Goal: Task Accomplishment & Management: Use online tool/utility

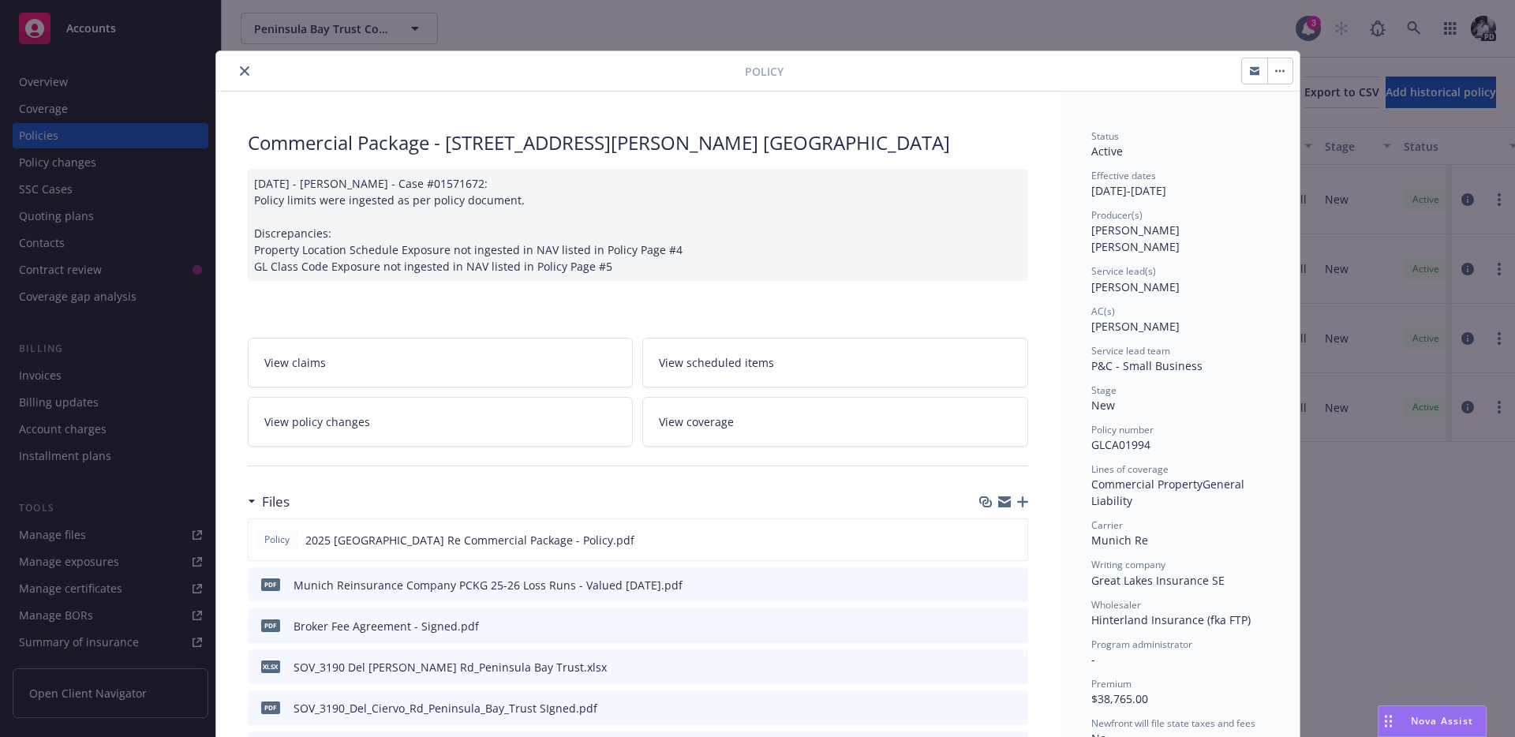
scroll to position [47, 0]
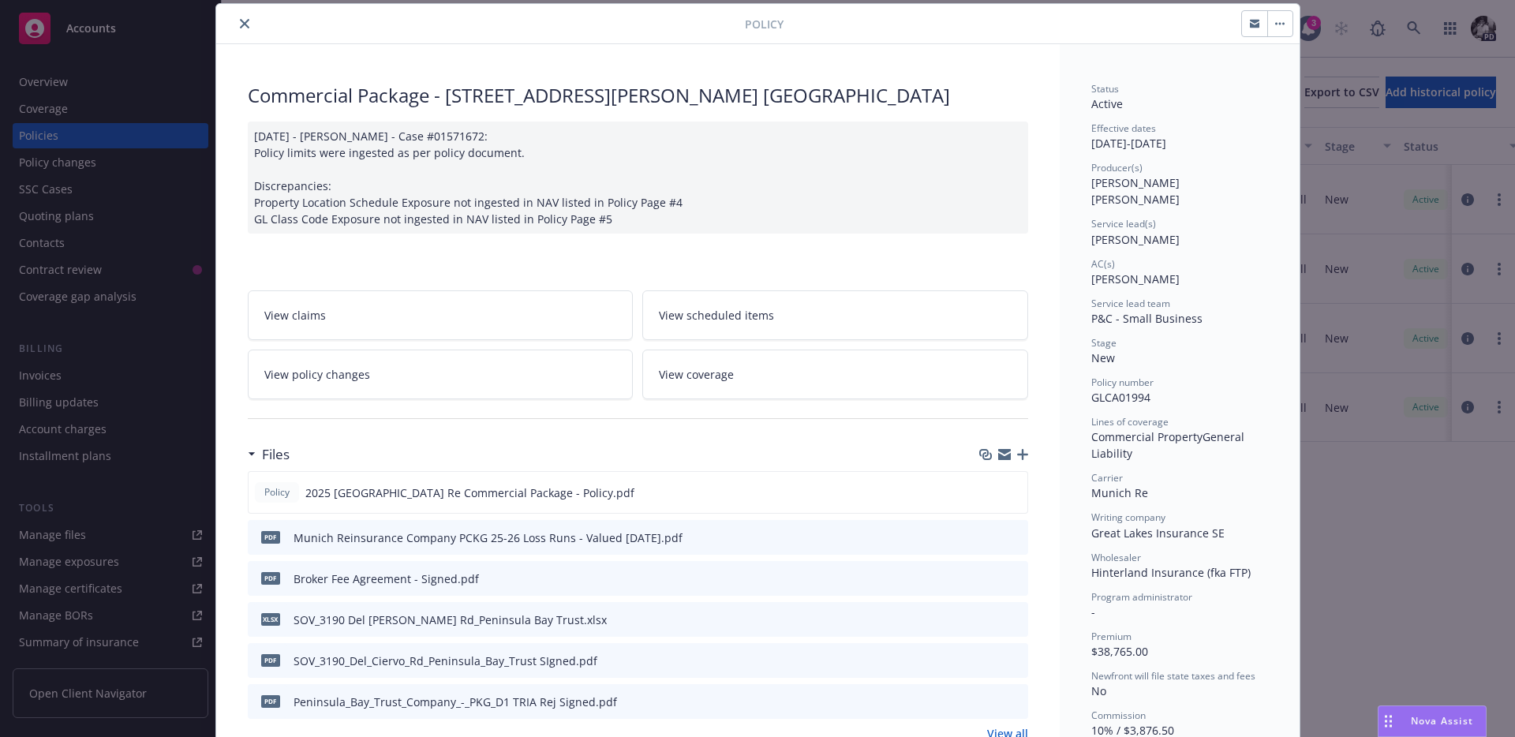
click at [248, 23] on icon "close" at bounding box center [244, 23] width 9 height 9
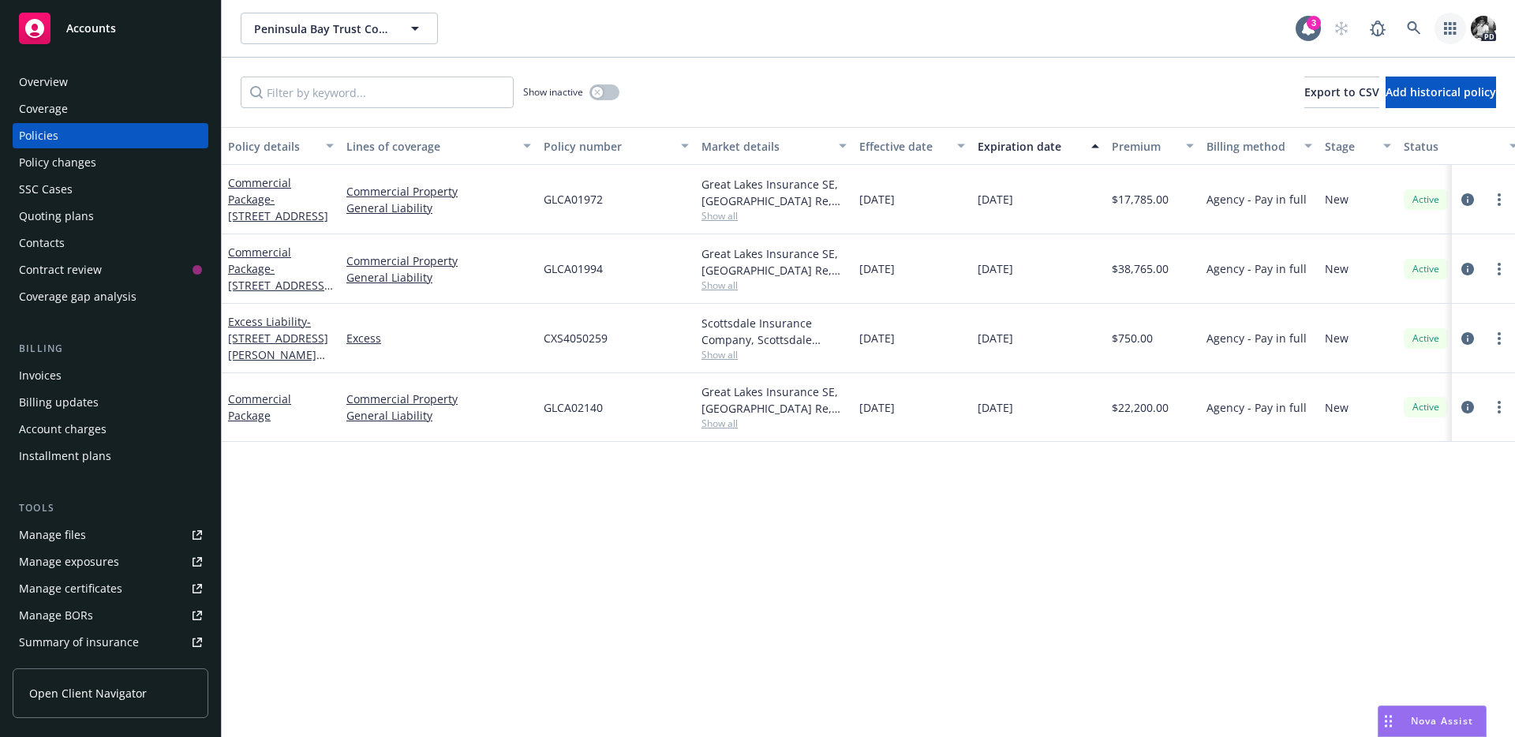
click at [1457, 24] on link "button" at bounding box center [1450, 29] width 32 height 32
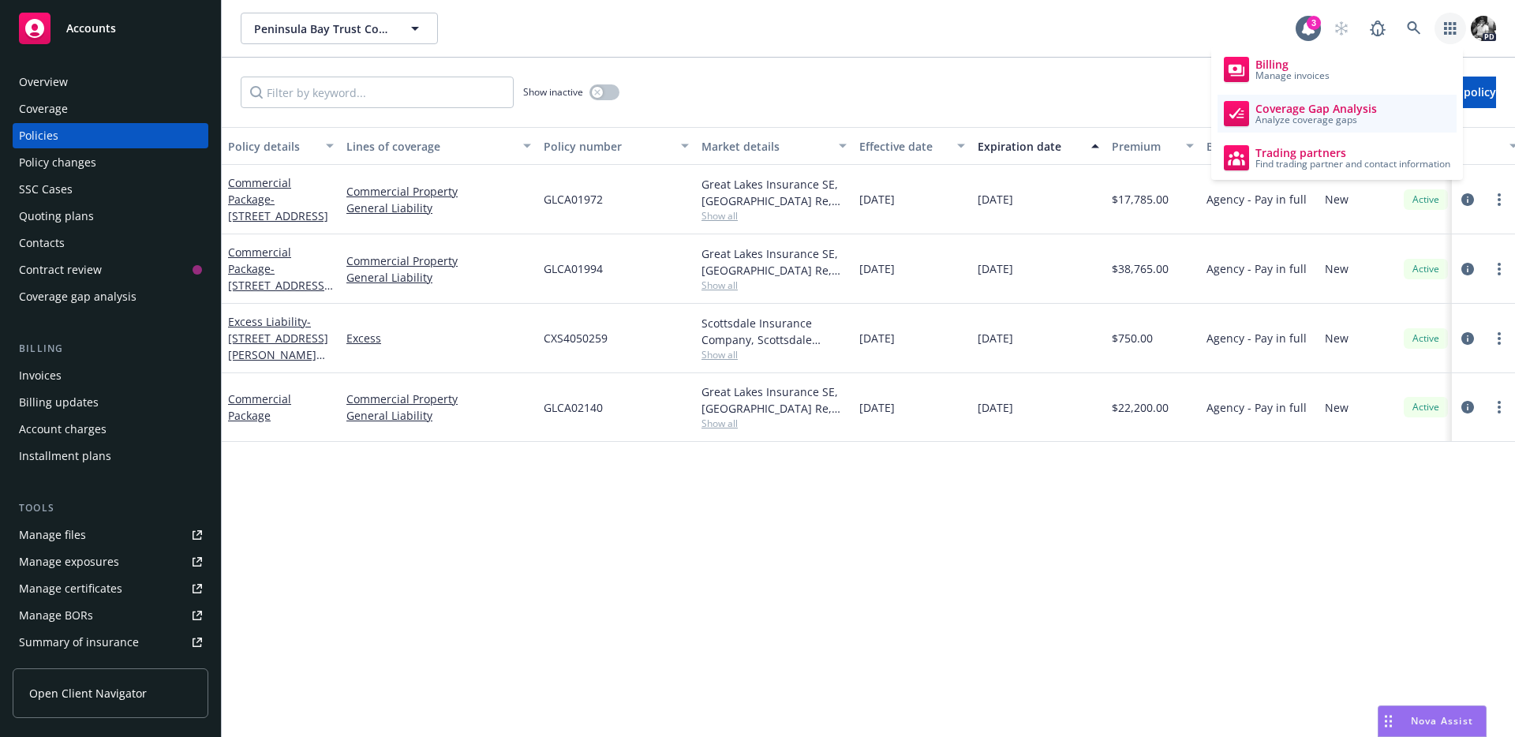
click at [1318, 108] on span "Coverage Gap Analysis" at bounding box center [1315, 109] width 121 height 13
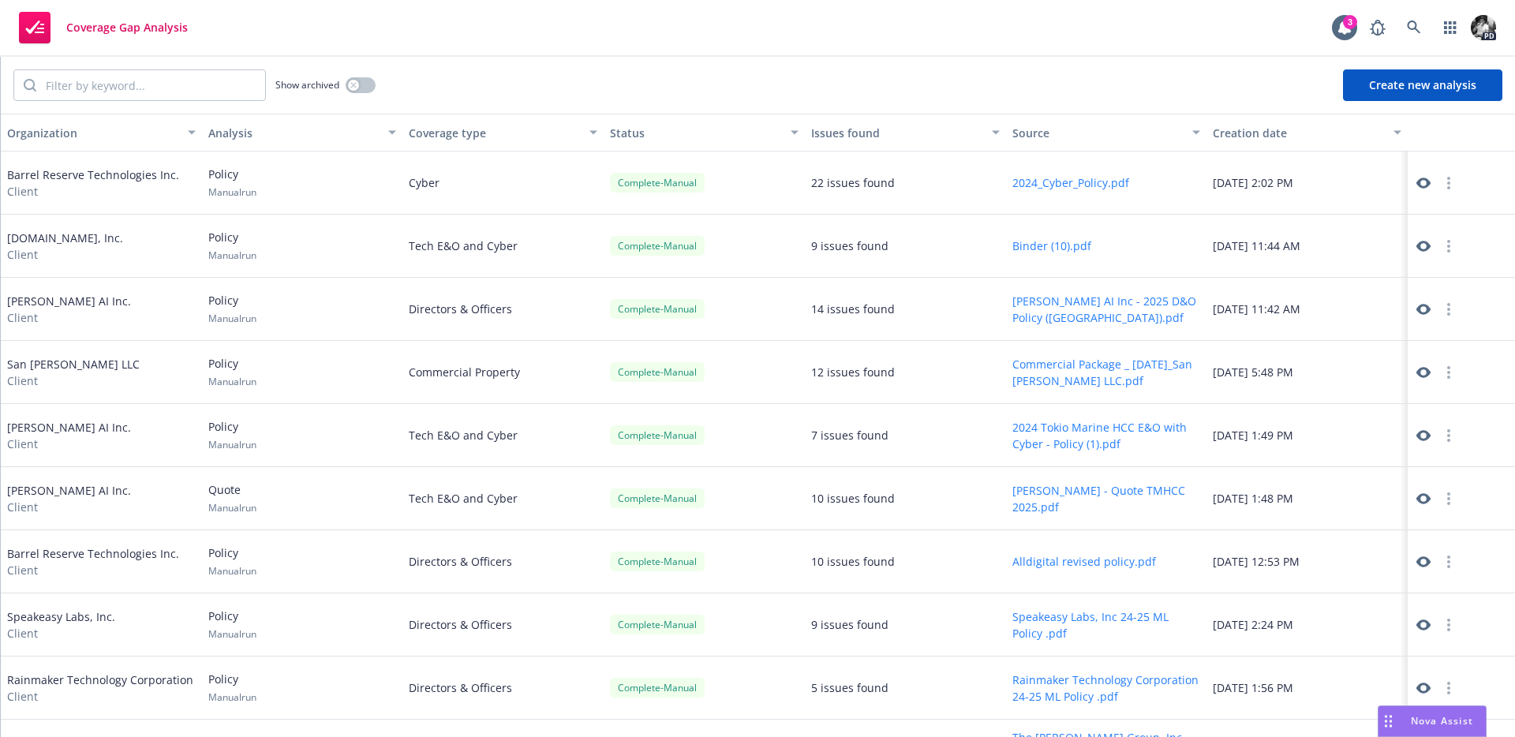
click at [1379, 95] on button "Create new analysis" at bounding box center [1422, 85] width 159 height 32
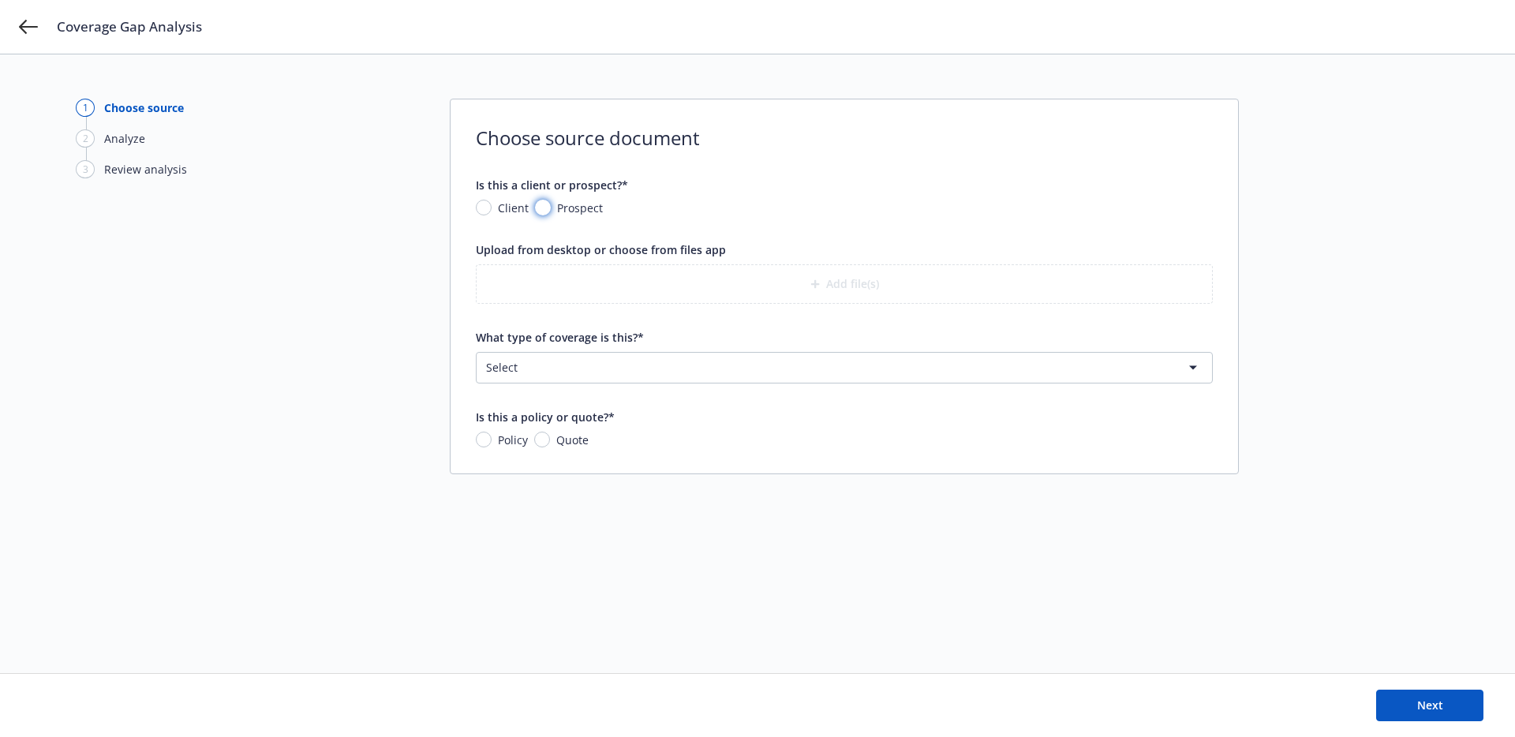
click at [541, 204] on input "Prospect" at bounding box center [543, 208] width 16 height 16
radio input "true"
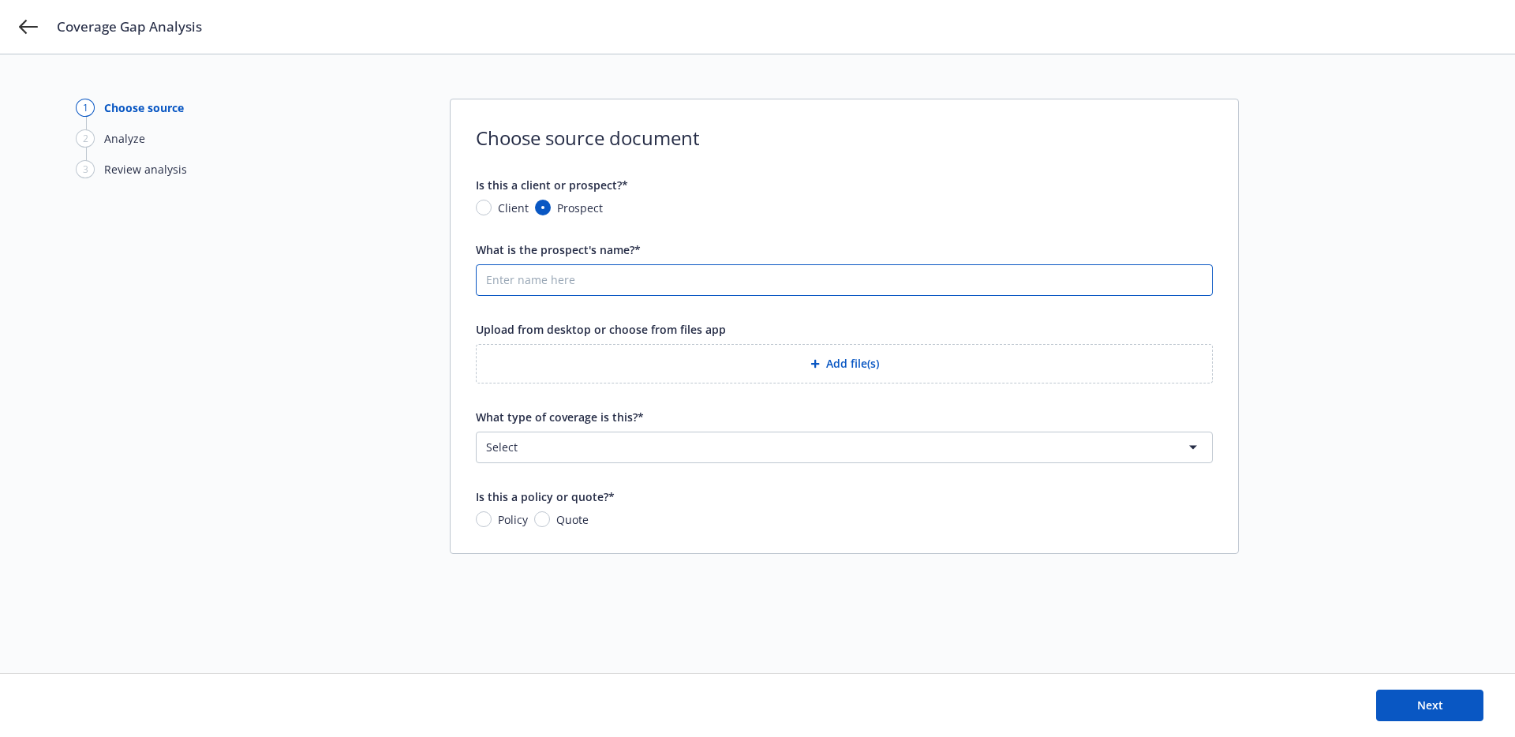
click at [575, 274] on input "What is the prospect's name?*" at bounding box center [844, 280] width 735 height 30
click at [489, 212] on input "Client" at bounding box center [484, 208] width 16 height 16
radio input "true"
click at [521, 290] on button "Nothing selected" at bounding box center [844, 280] width 737 height 32
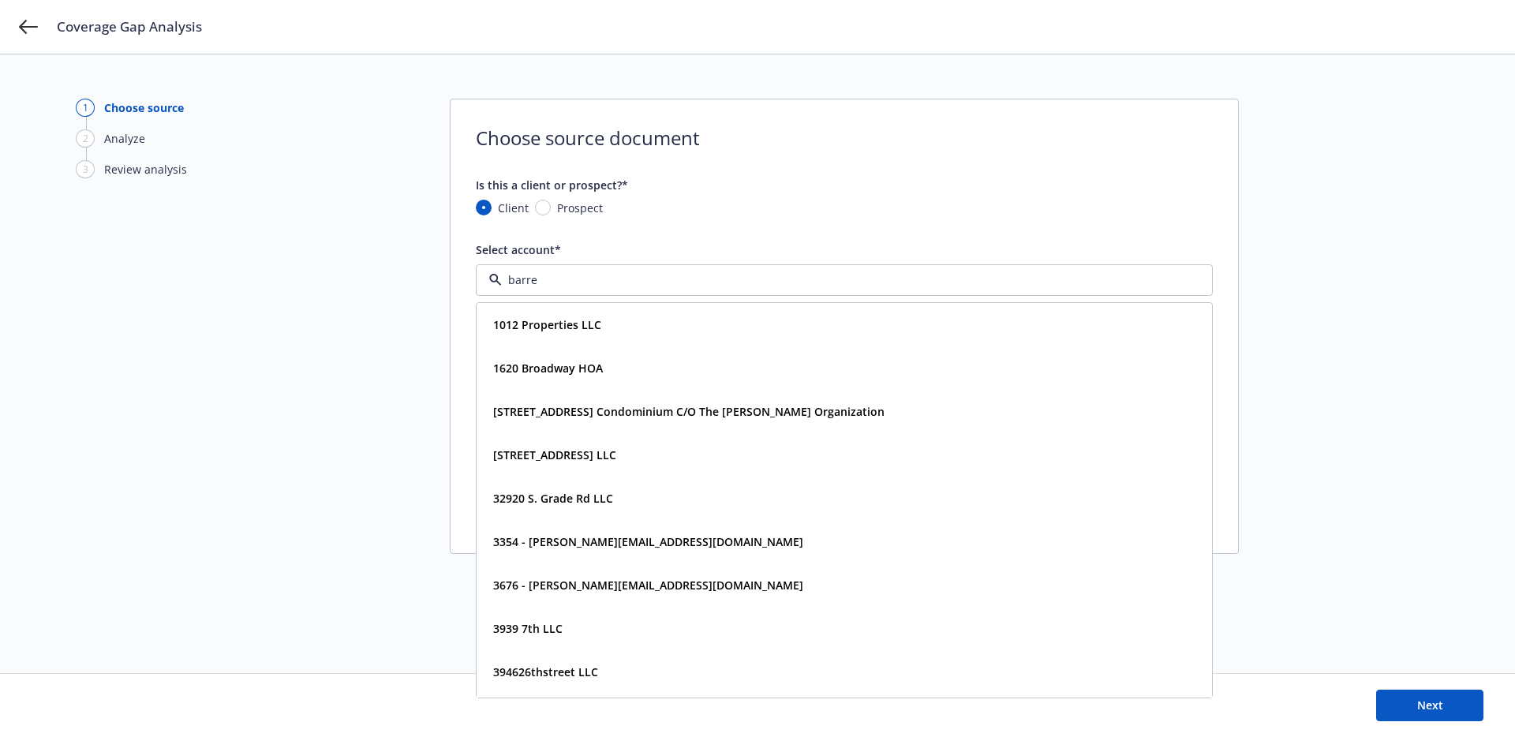
type input "barrel"
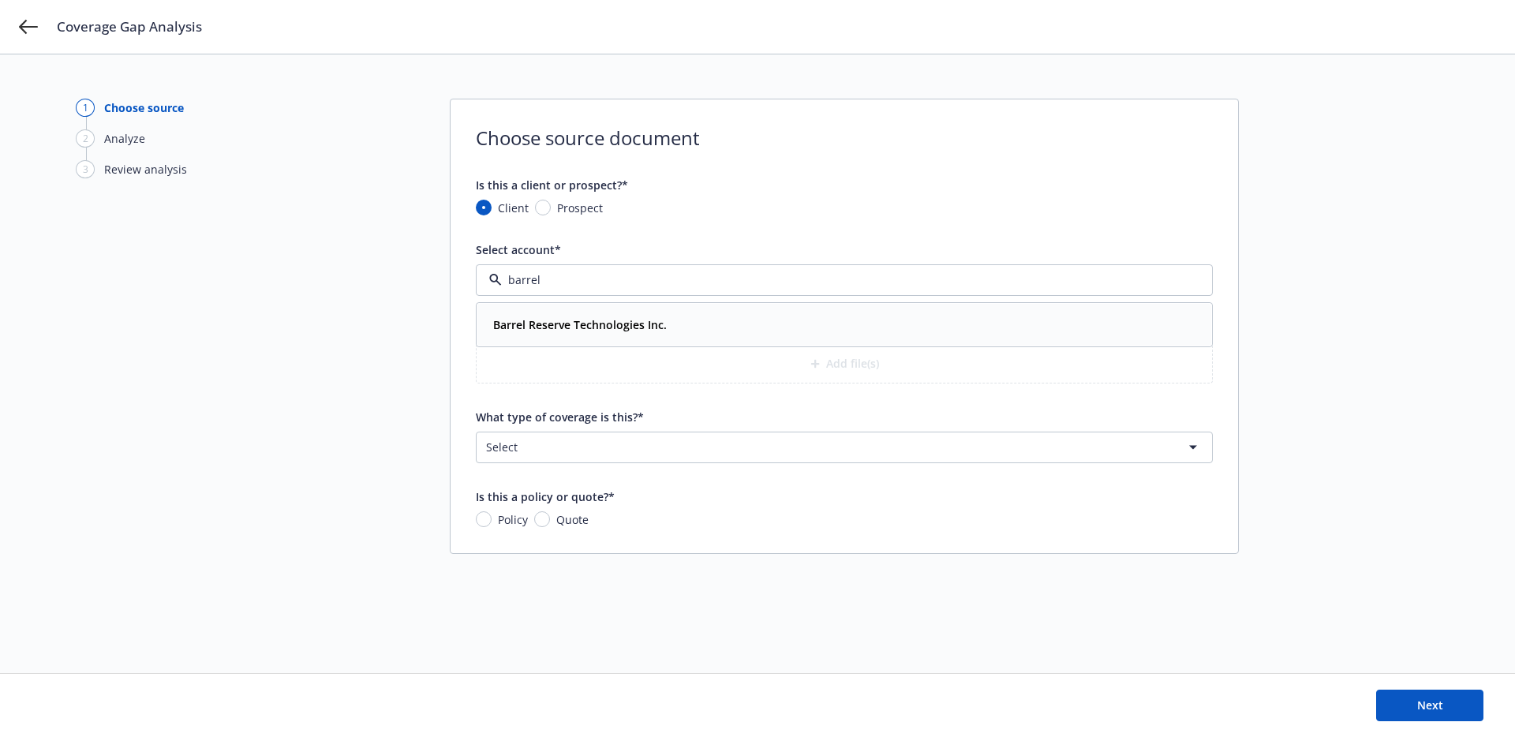
click at [585, 322] on strong "Barrel Reserve Technologies Inc." at bounding box center [580, 324] width 174 height 15
click at [548, 211] on input "Prospect" at bounding box center [543, 208] width 16 height 16
radio input "true"
click at [551, 289] on input "What is the prospect's name?*" at bounding box center [844, 280] width 735 height 30
click at [492, 212] on span "Client" at bounding box center [510, 208] width 37 height 17
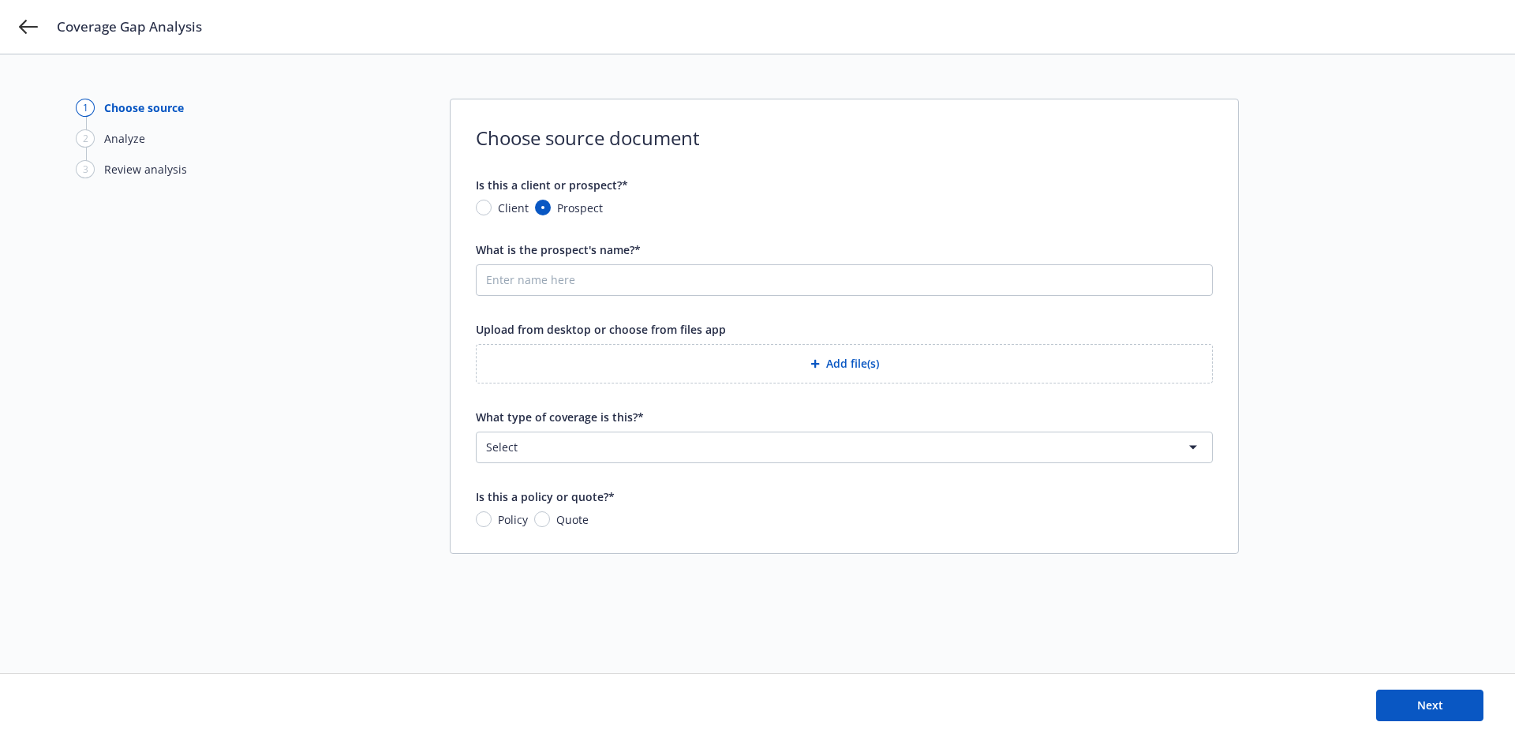
click at [492, 212] on input "Client" at bounding box center [484, 208] width 16 height 16
radio input "true"
click at [527, 273] on span "Nothing selected" at bounding box center [534, 279] width 90 height 17
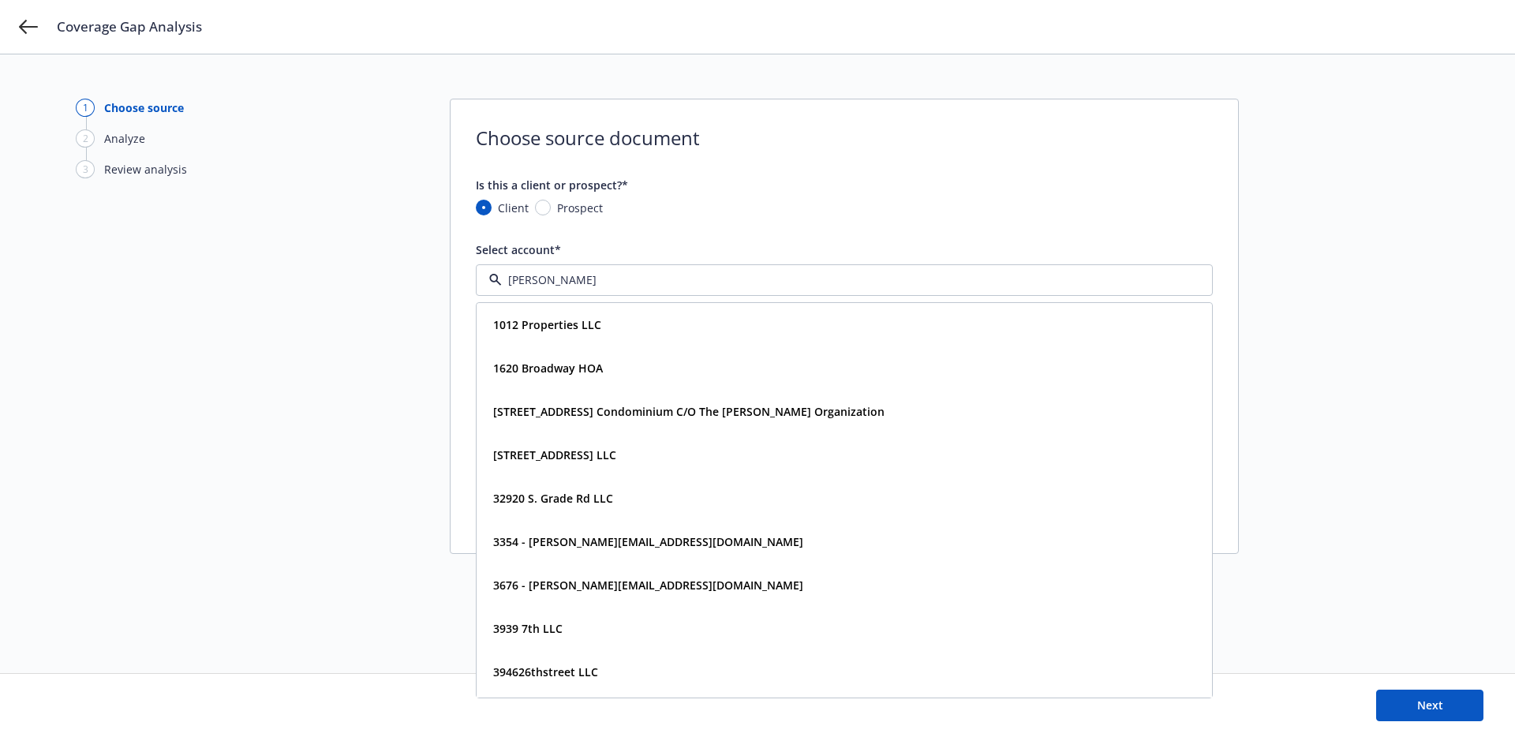
type input "barre"
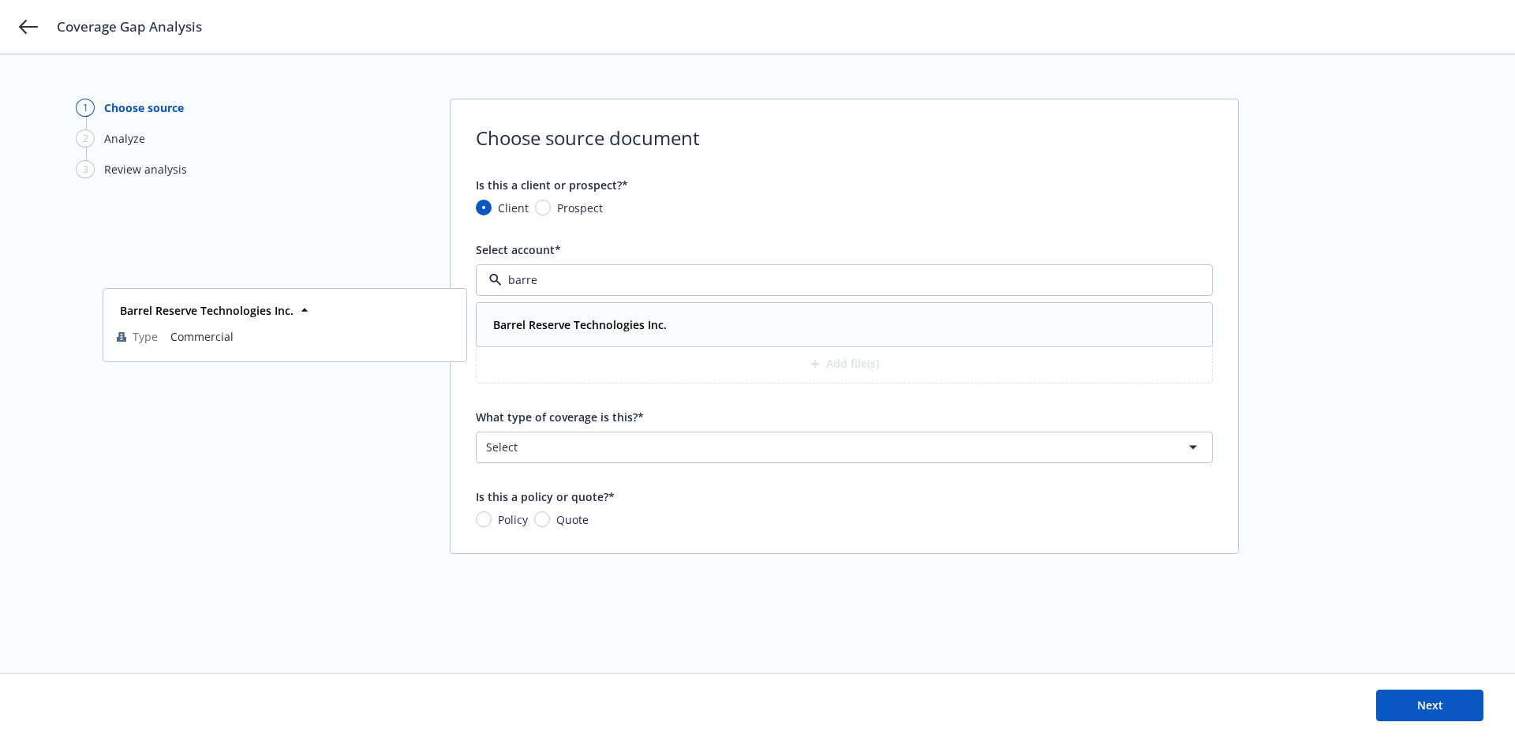
click at [578, 338] on div "Barrel Reserve Technologies Inc. Type Commercial" at bounding box center [844, 325] width 734 height 42
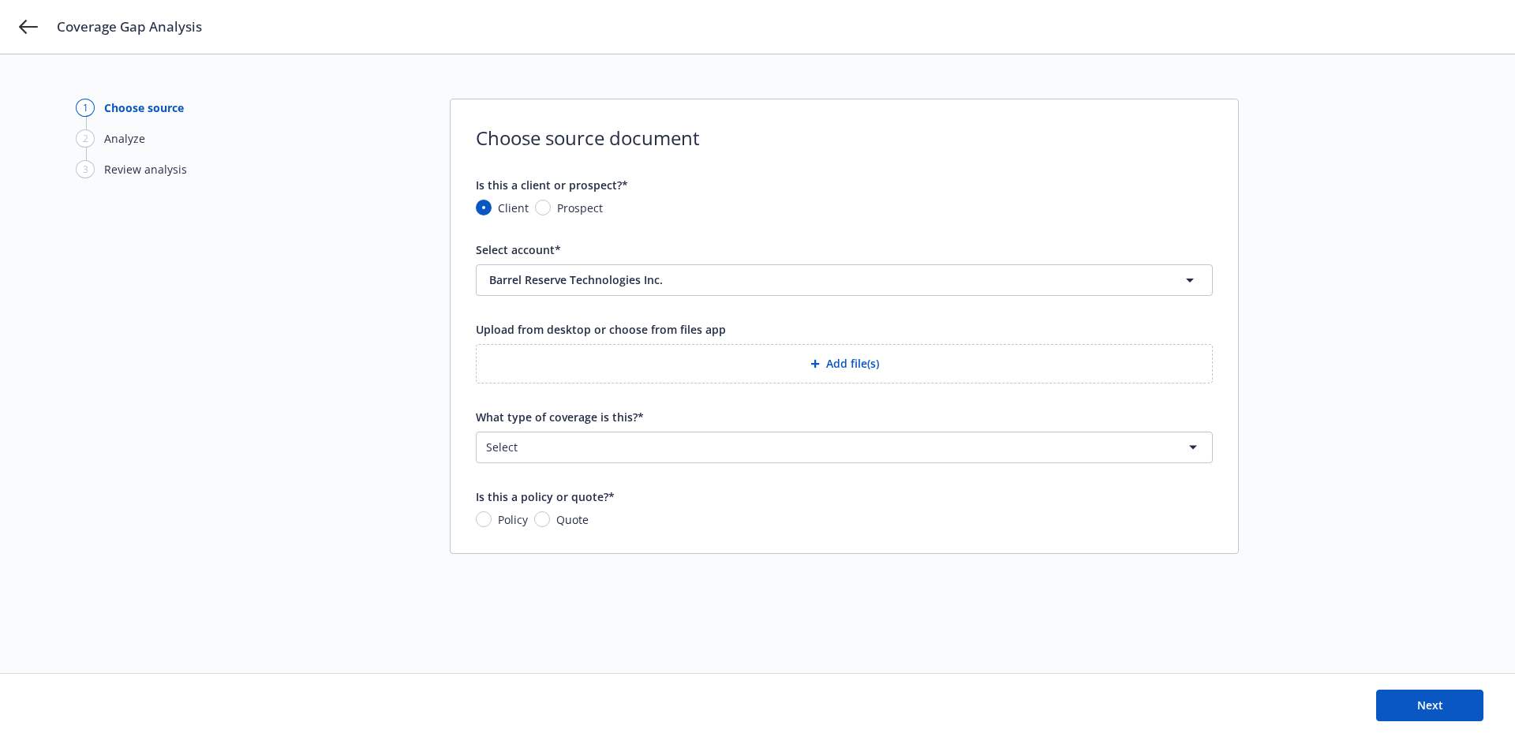
click at [647, 370] on button "Add file(s)" at bounding box center [844, 363] width 737 height 39
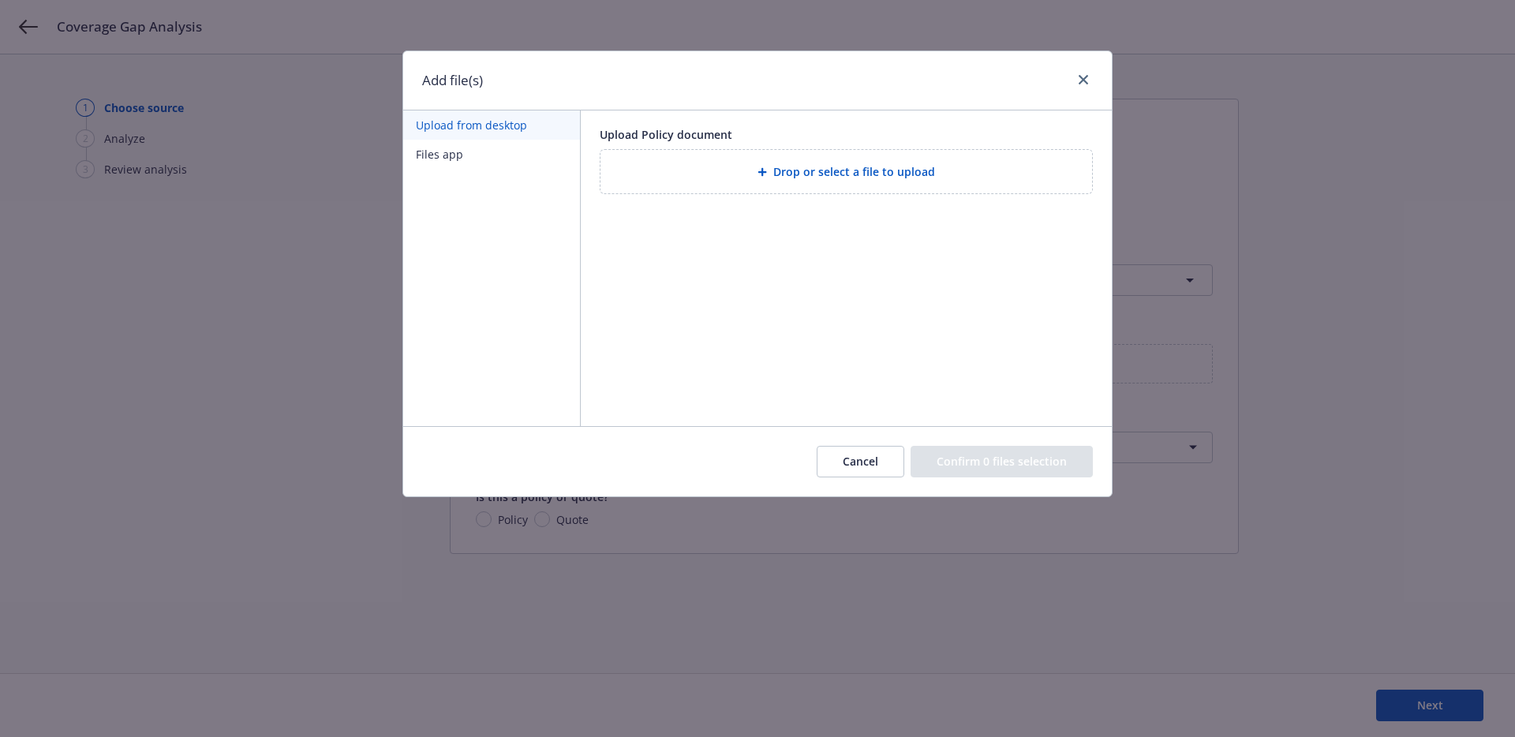
click at [776, 135] on div "Upload Policy document" at bounding box center [846, 134] width 493 height 17
click at [762, 159] on div "Drop or select a file to upload" at bounding box center [846, 171] width 492 height 43
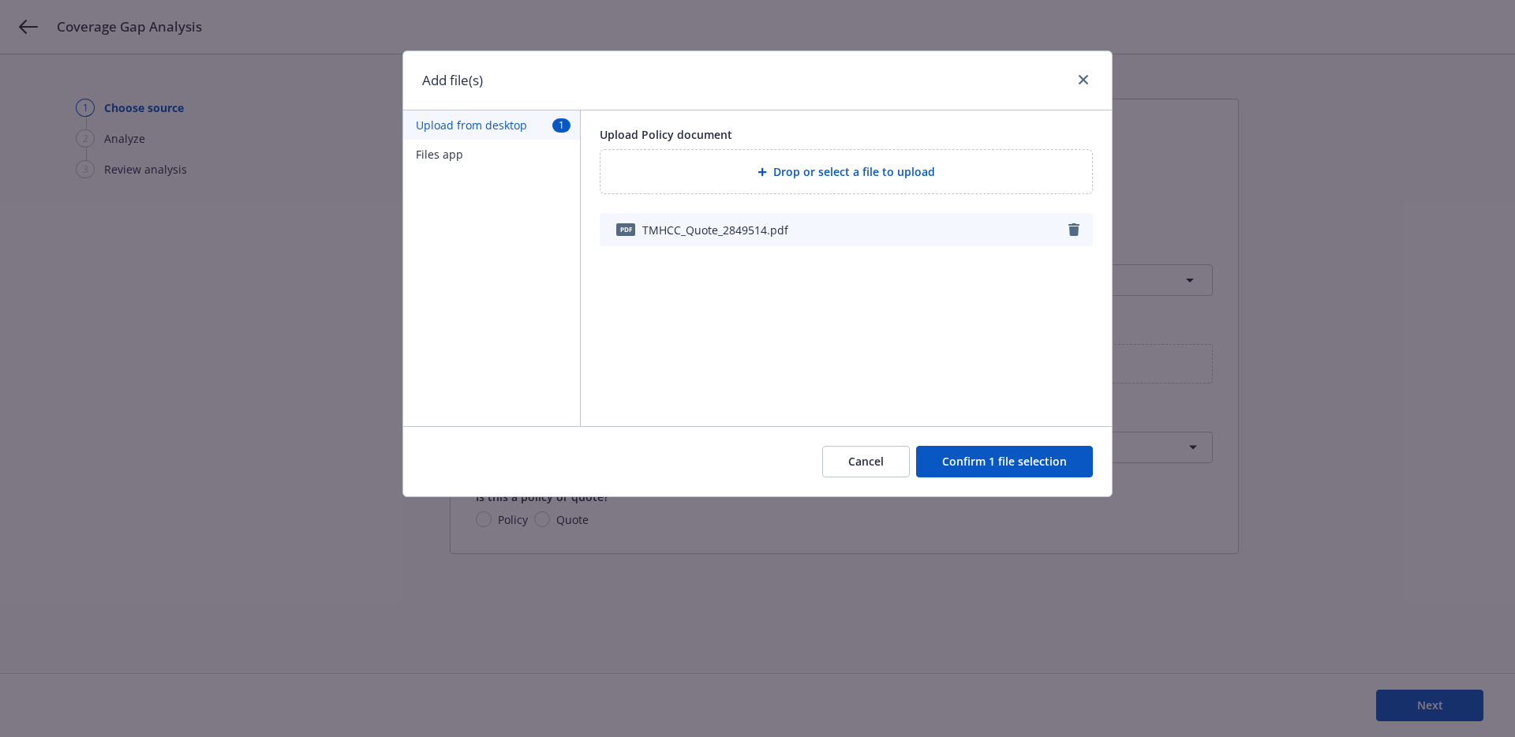
click at [978, 470] on button "Confirm 1 file selection" at bounding box center [1004, 462] width 177 height 32
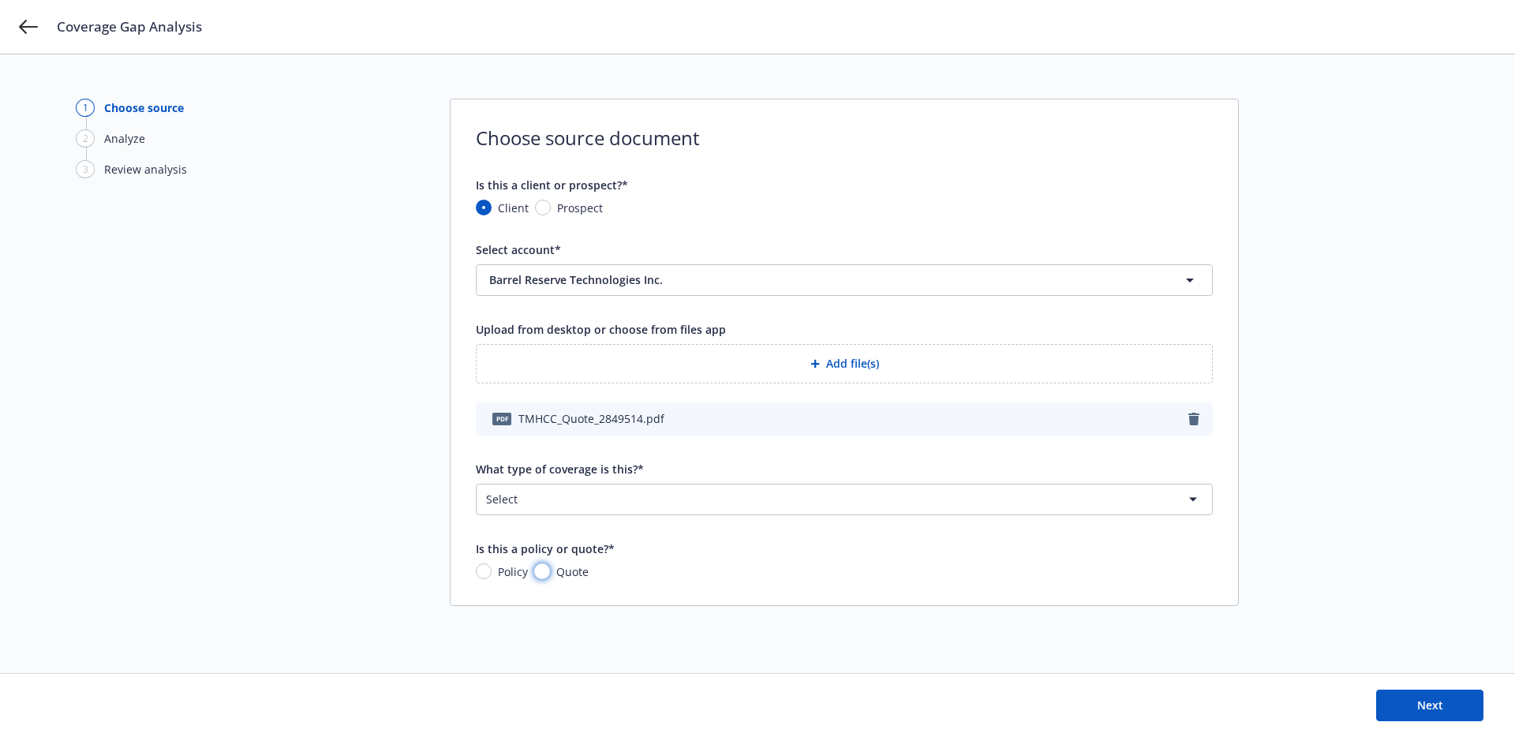
click at [545, 574] on input "Quote" at bounding box center [542, 571] width 16 height 16
radio input "true"
click at [1007, 481] on div "What type of coverage is this?* Select Commercial Property Commercial Property …" at bounding box center [844, 488] width 737 height 54
click at [966, 497] on html "Coverage Gap Analysis 1 Choose source 2 Analyze 3 Review analysis Choose source…" at bounding box center [757, 368] width 1515 height 737
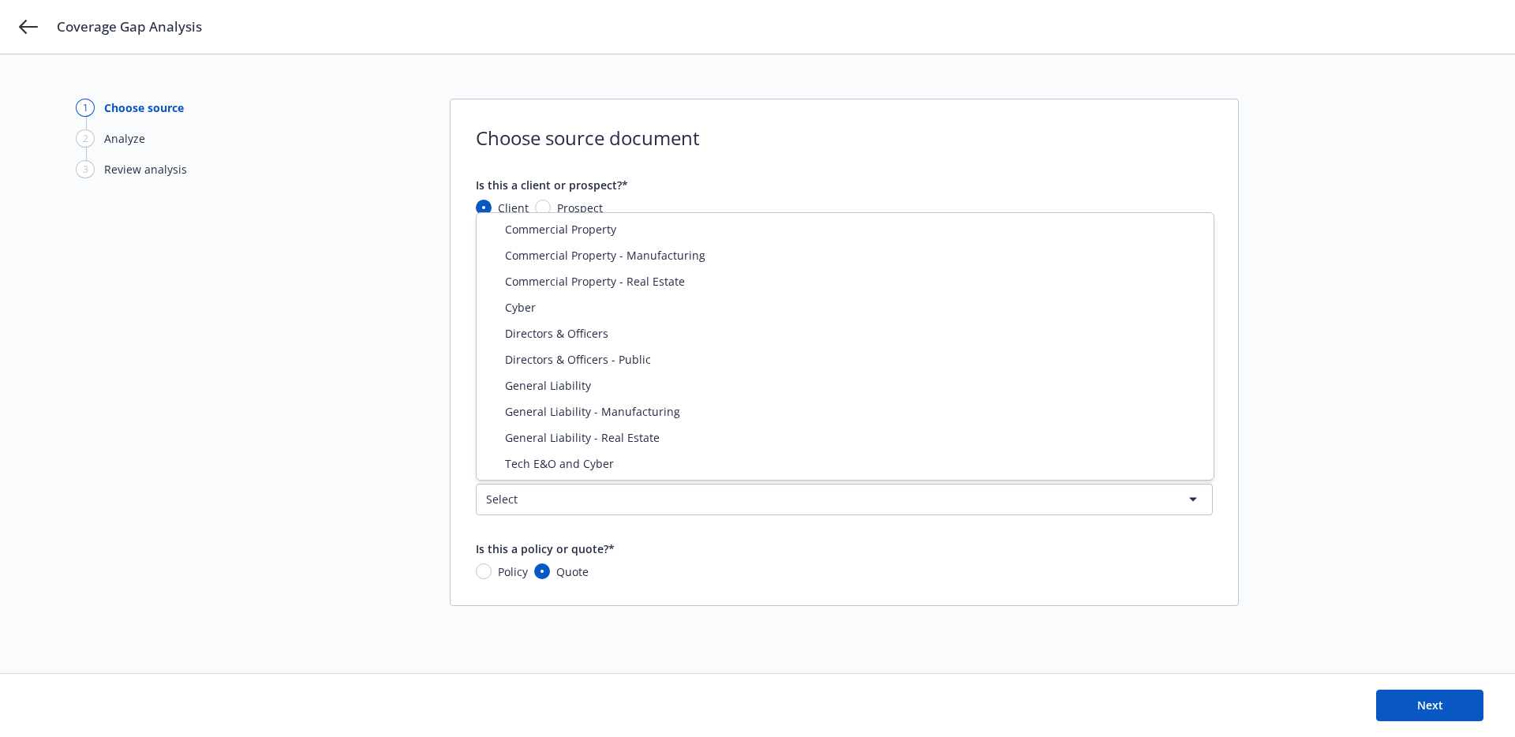
select select "CYBER"
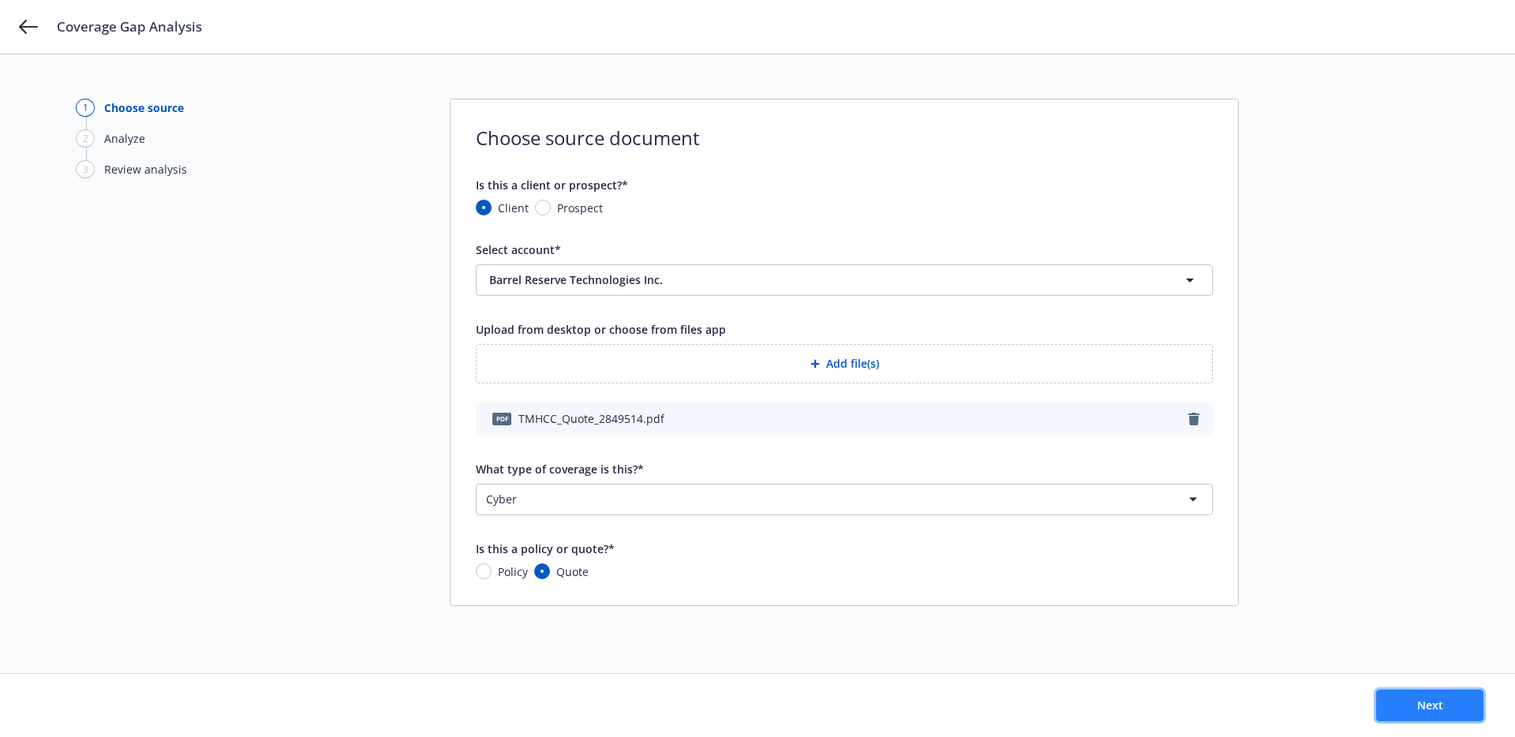
click at [1443, 712] on button "Next" at bounding box center [1429, 706] width 107 height 32
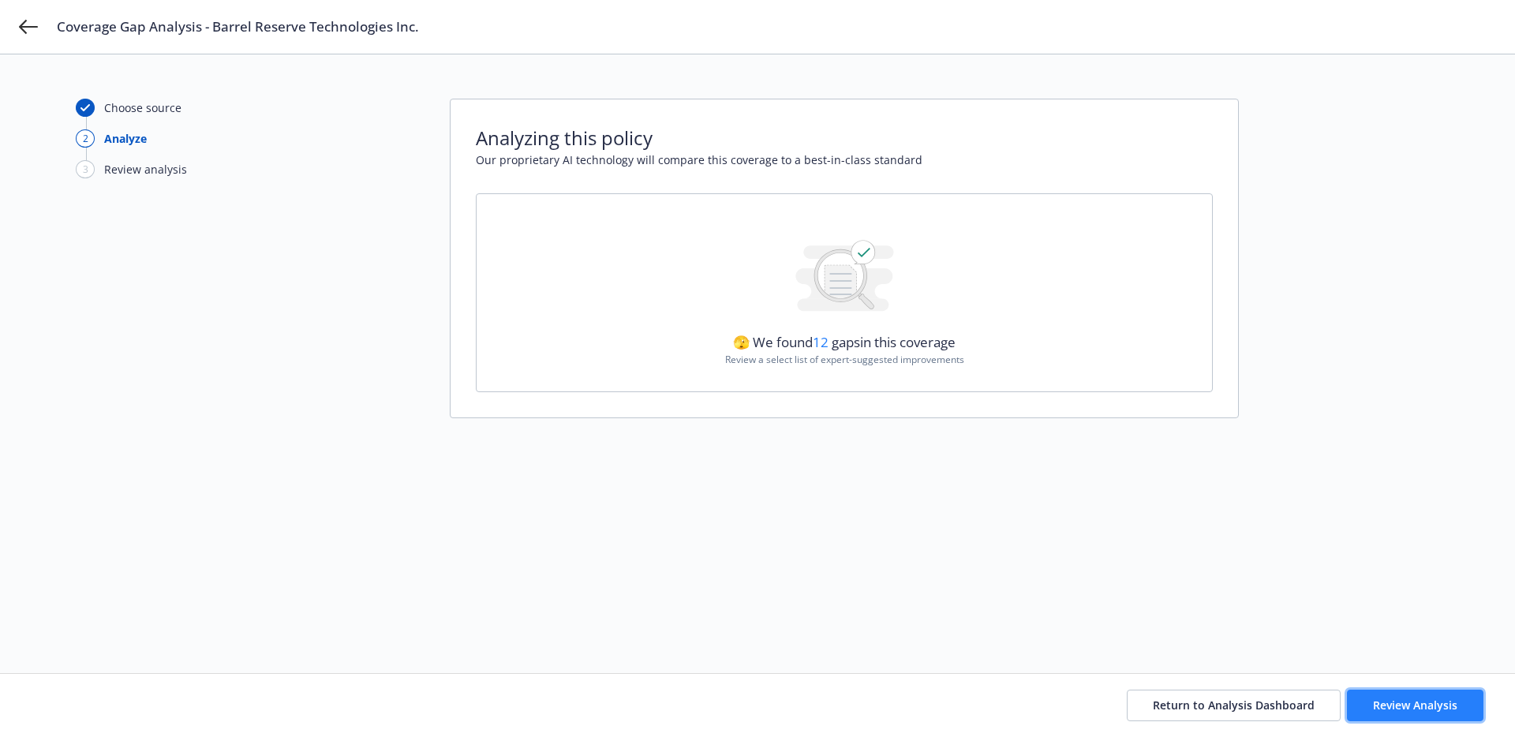
click at [1383, 708] on span "Review Analysis" at bounding box center [1415, 704] width 84 height 15
